Goal: Communication & Community: Answer question/provide support

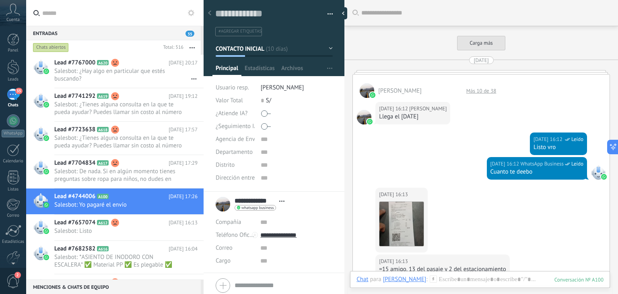
click at [109, 78] on span "Salesbot: ¿Hay algo en particular que estés buscando?" at bounding box center [118, 74] width 128 height 15
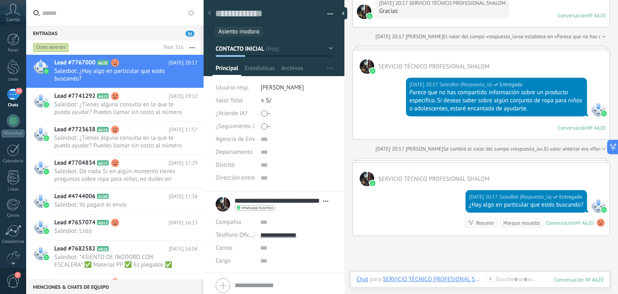
scroll to position [792, 0]
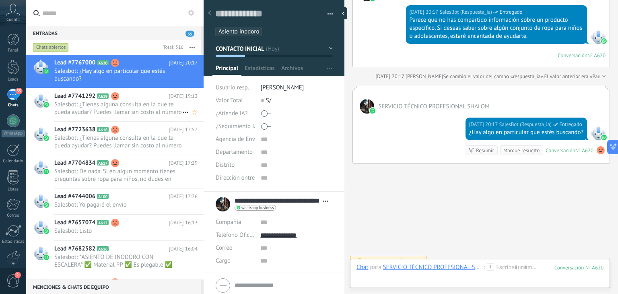
click at [109, 112] on span "Salesbot: ¿Tienes alguna consulta en la que te pueda ayudar? Puedes llamar sin …" at bounding box center [118, 108] width 128 height 15
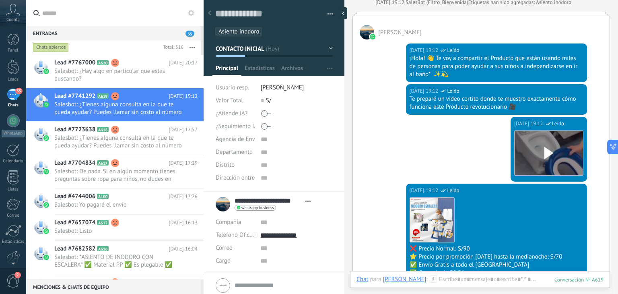
scroll to position [212, 0]
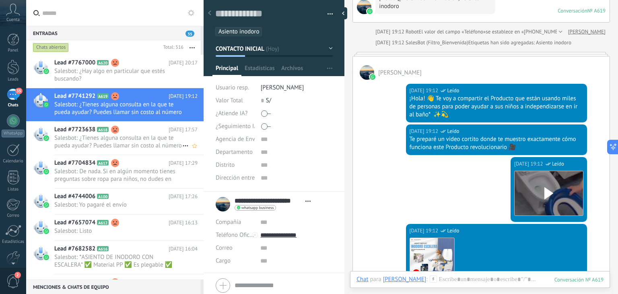
click at [111, 137] on span "Salesbot: ¿Tienes alguna consulta en la que te pueda ayudar? Puedes llamar sin …" at bounding box center [118, 141] width 128 height 15
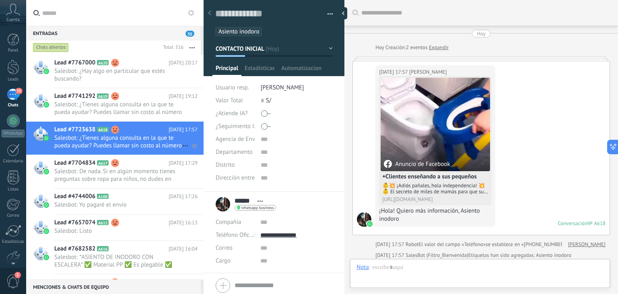
scroll to position [544, 0]
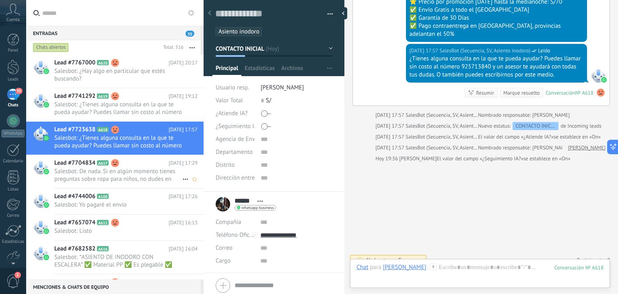
click at [120, 168] on span "Salesbot: De nada. Si en algún momento tienes preguntas sobre ropa para niños, …" at bounding box center [118, 174] width 128 height 15
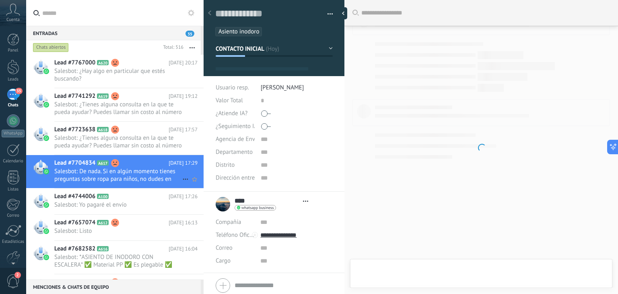
type textarea "**********"
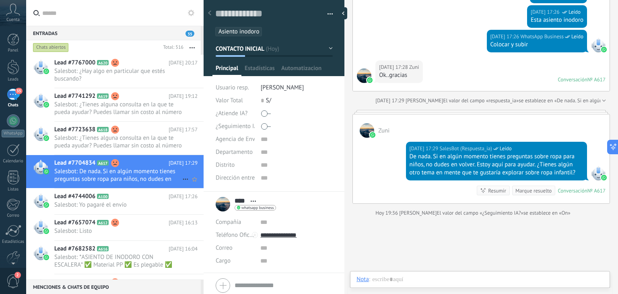
scroll to position [12, 0]
